Goal: Information Seeking & Learning: Find specific fact

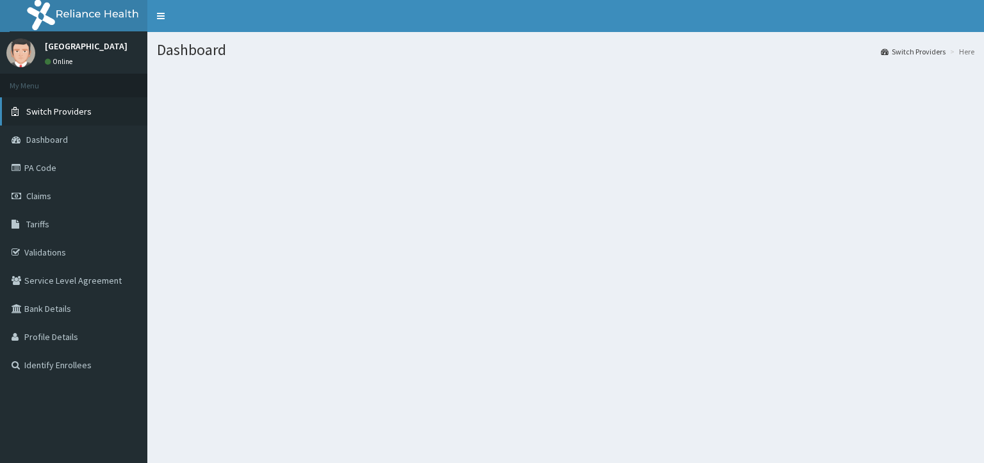
click at [45, 110] on span "Switch Providers" at bounding box center [58, 112] width 65 height 12
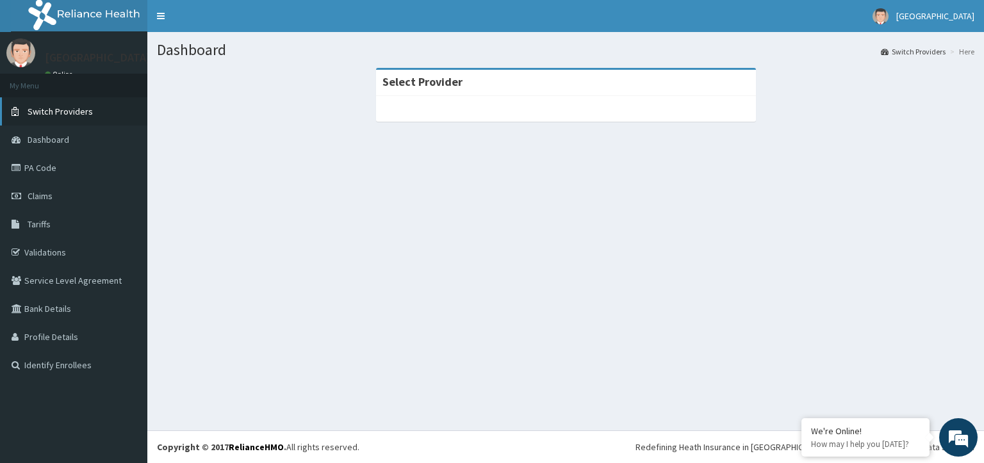
click at [77, 104] on link "Switch Providers" at bounding box center [73, 111] width 147 height 28
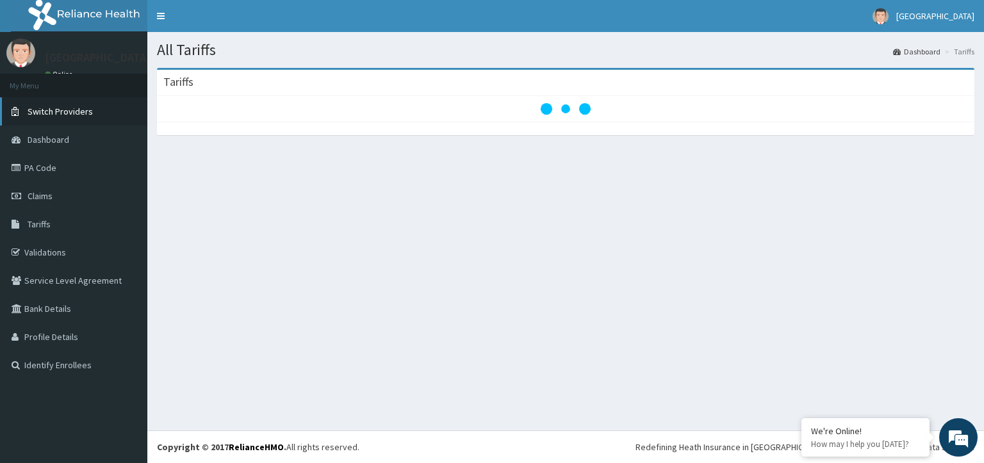
click at [95, 111] on link "Switch Providers" at bounding box center [73, 111] width 147 height 28
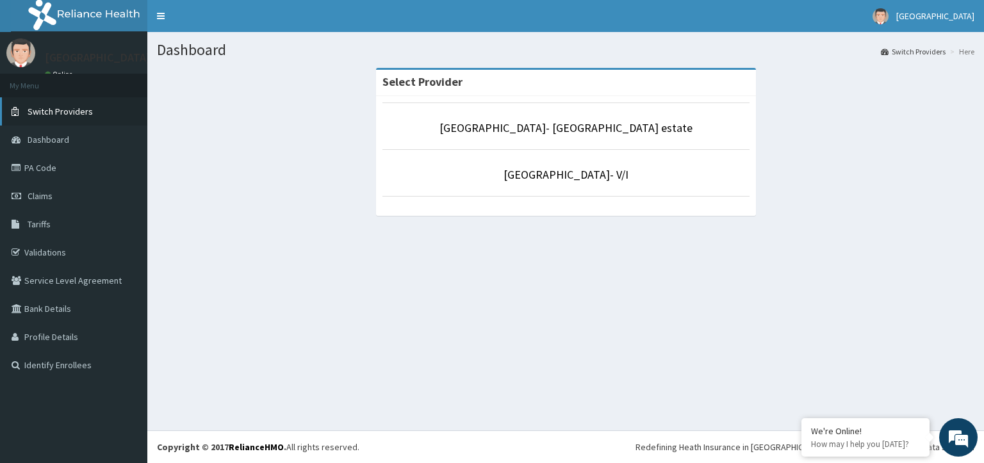
click at [84, 120] on link "Switch Providers" at bounding box center [73, 111] width 147 height 28
click at [555, 163] on li "[GEOGRAPHIC_DATA]- V/I" at bounding box center [565, 172] width 367 height 47
click at [550, 170] on link "[GEOGRAPHIC_DATA]- V/I" at bounding box center [566, 174] width 125 height 15
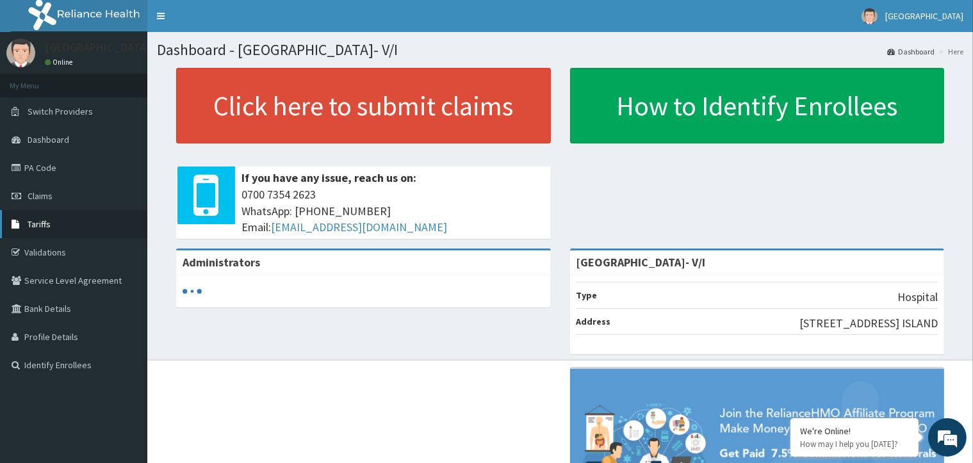
click at [35, 228] on span "Tariffs" at bounding box center [39, 224] width 23 height 12
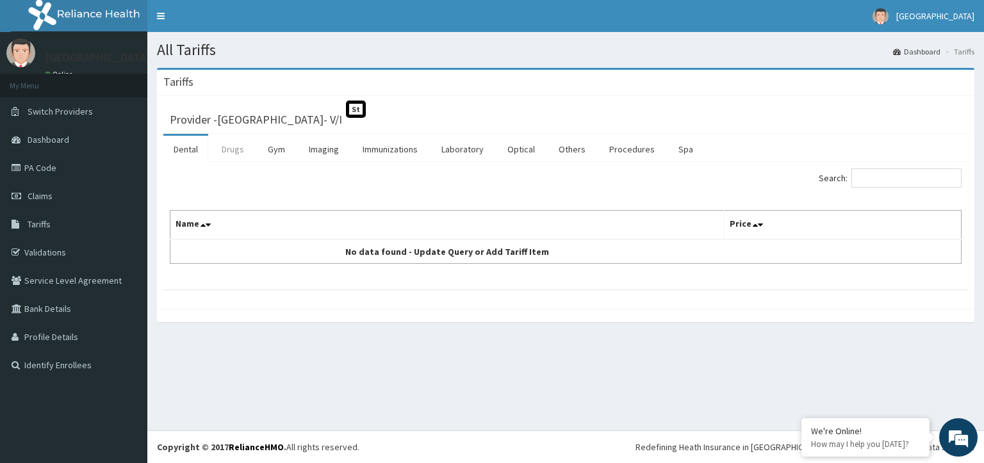
click at [227, 154] on link "Drugs" at bounding box center [232, 149] width 43 height 27
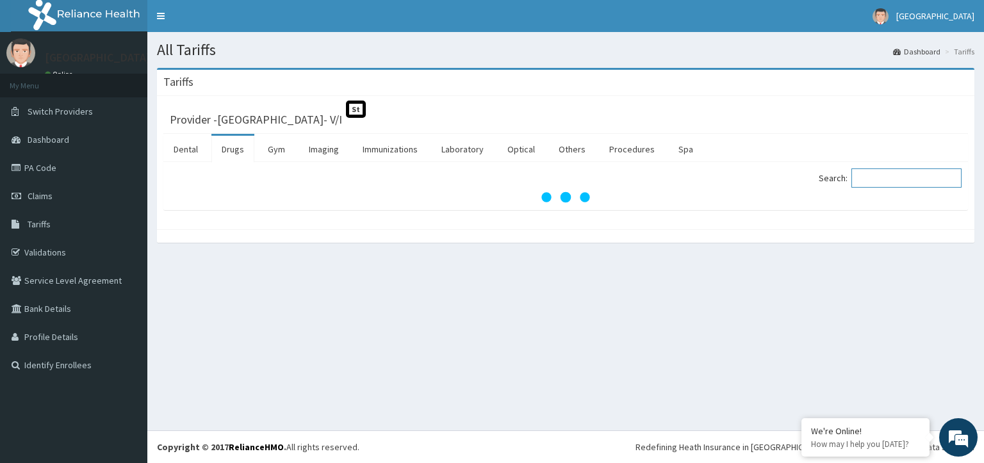
click at [895, 183] on input "Search:" at bounding box center [906, 177] width 110 height 19
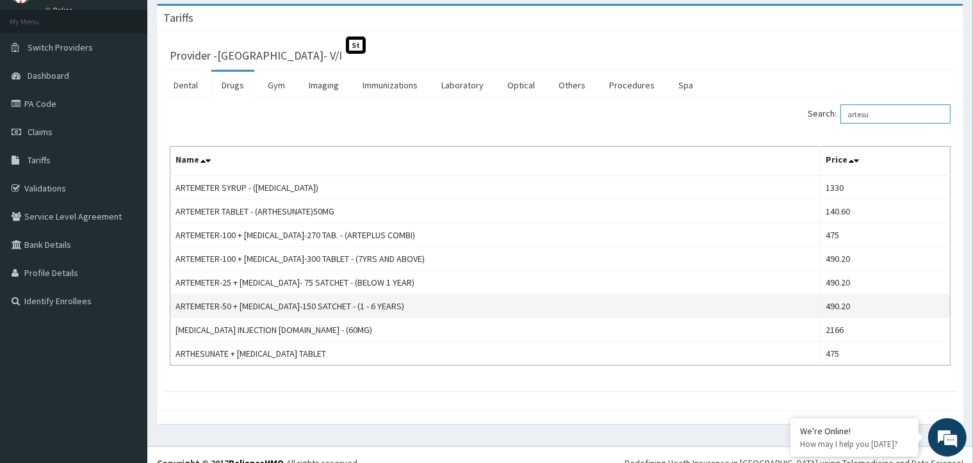
scroll to position [78, 0]
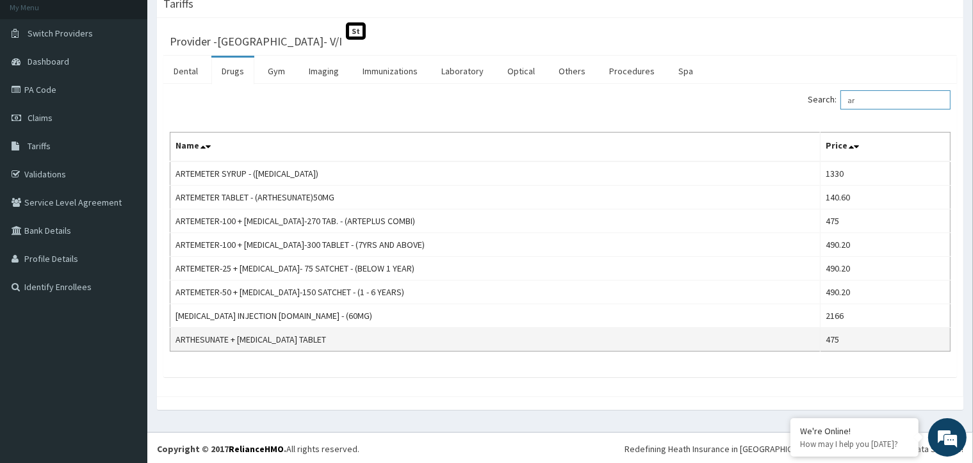
type input "a"
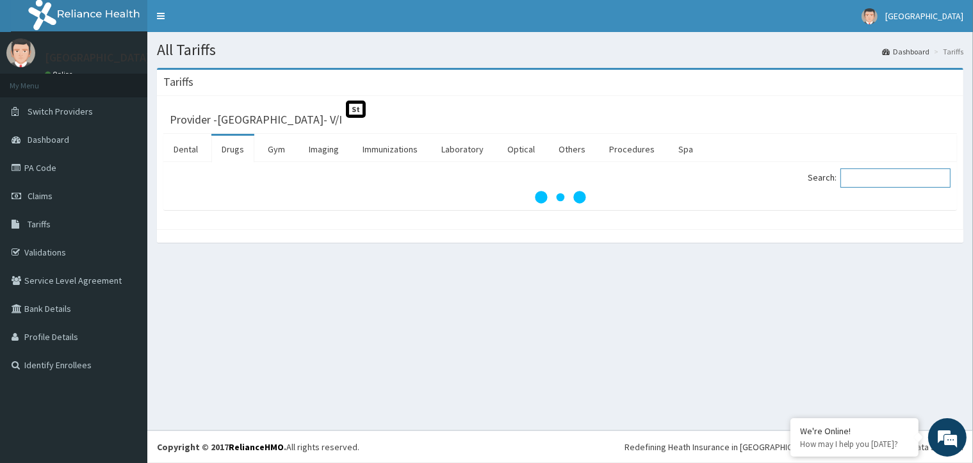
scroll to position [0, 0]
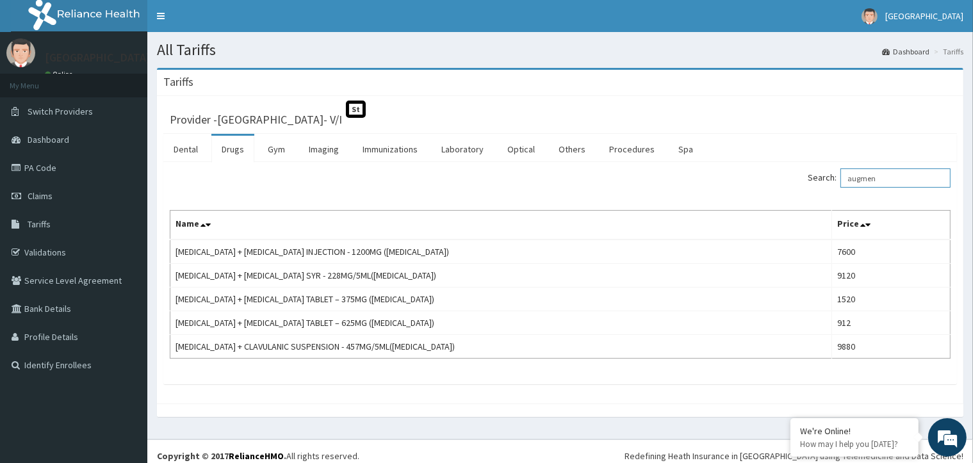
click at [905, 178] on input "augmen" at bounding box center [895, 177] width 110 height 19
type input "a"
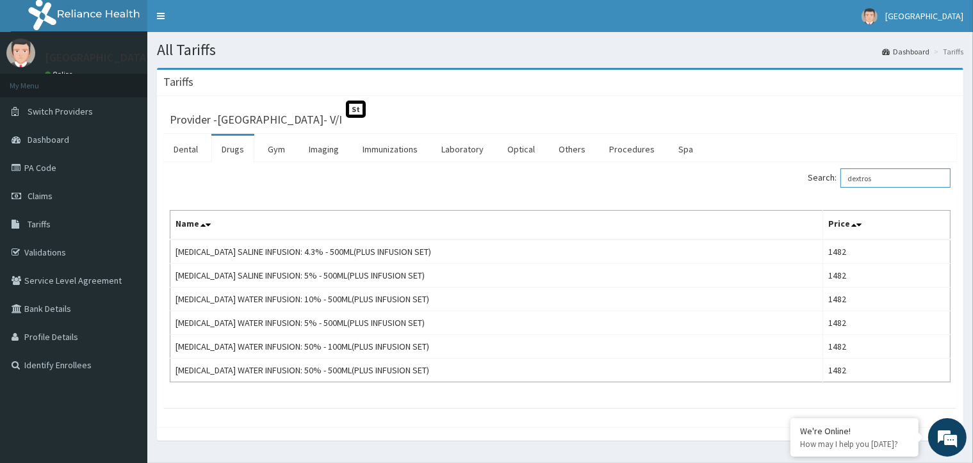
type input "dextros"
